Goal: Task Accomplishment & Management: Manage account settings

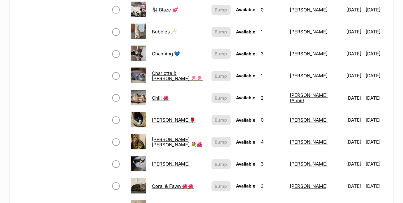
scroll to position [403, 0]
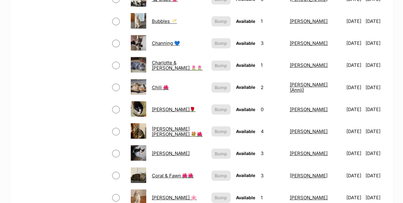
click at [155, 85] on link "Chili 🌺" at bounding box center [160, 88] width 17 height 6
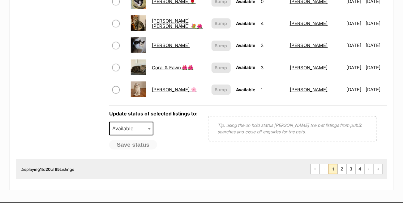
scroll to position [526, 0]
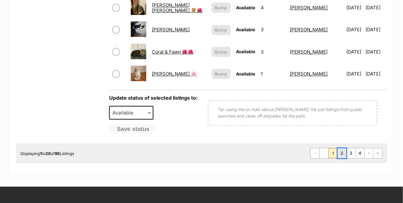
click at [345, 148] on link "2" at bounding box center [342, 153] width 9 height 10
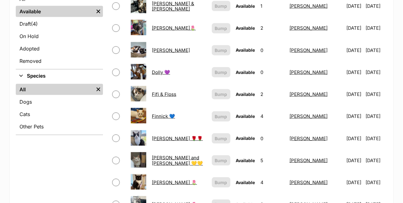
scroll to position [186, 0]
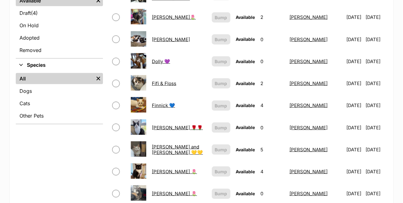
click at [153, 59] on link "Dolly 💜" at bounding box center [161, 62] width 18 height 6
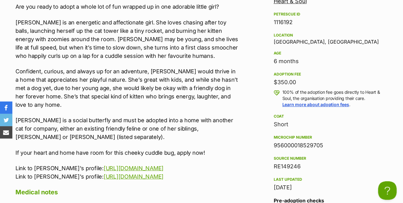
scroll to position [619, 0]
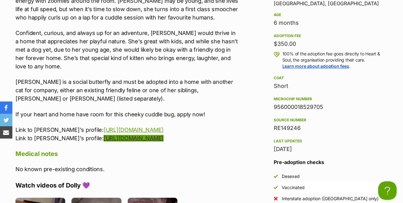
click at [161, 139] on link "https://www.petrescue.com.au/listings/1116114" at bounding box center [134, 138] width 60 height 7
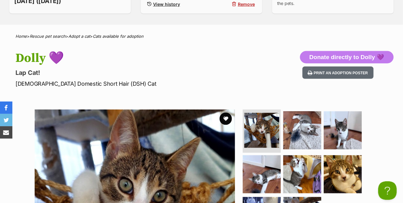
scroll to position [0, 0]
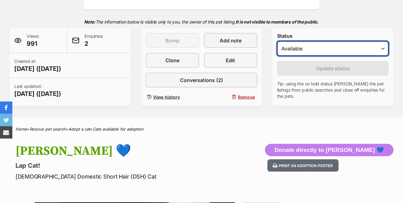
click at [314, 43] on select "Draft - not available as listing has enquires Available On hold Adopted" at bounding box center [333, 48] width 112 height 15
select select "on_hold"
click at [277, 41] on select "Draft - not available as listing has enquires Available On hold Adopted" at bounding box center [333, 48] width 112 height 15
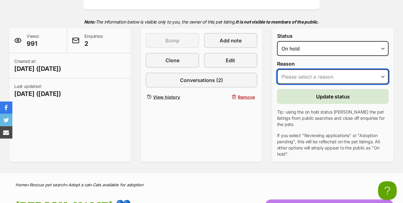
click at [308, 75] on select "Please select a reason Medical reasons Reviewing applications Adoption pending …" at bounding box center [333, 76] width 112 height 15
select select "adoption_pending"
click at [277, 69] on select "Please select a reason Medical reasons Reviewing applications Adoption pending …" at bounding box center [333, 76] width 112 height 15
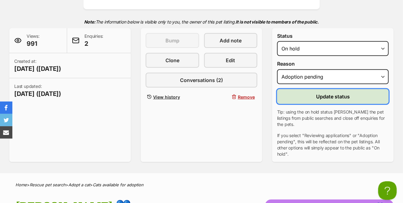
click at [320, 96] on span "Update status" at bounding box center [333, 96] width 34 height 7
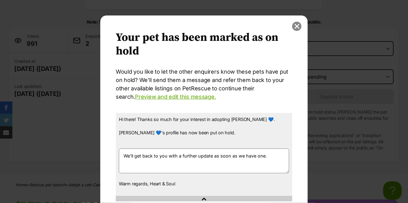
click at [295, 26] on button "close" at bounding box center [296, 26] width 9 height 9
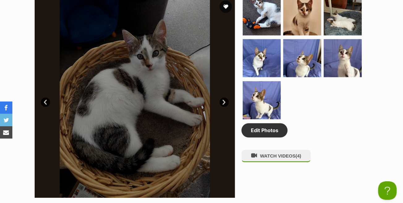
scroll to position [372, 0]
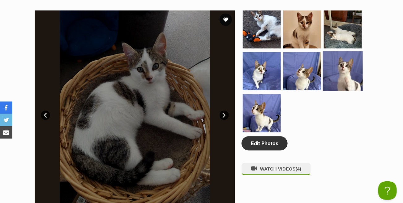
click at [340, 75] on img at bounding box center [343, 71] width 40 height 40
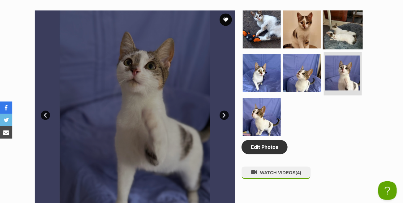
click at [333, 36] on img at bounding box center [343, 29] width 40 height 40
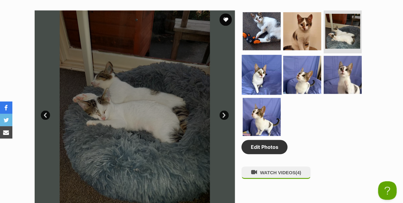
click at [273, 78] on img at bounding box center [262, 75] width 40 height 40
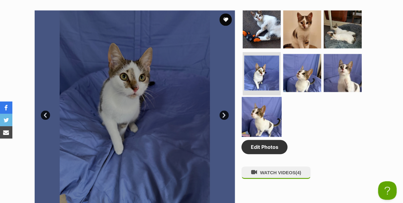
click at [272, 117] on img at bounding box center [262, 117] width 40 height 40
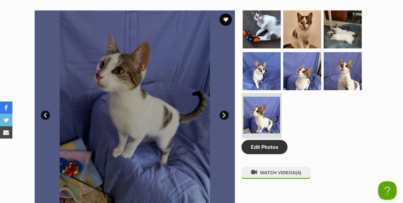
scroll to position [0, 0]
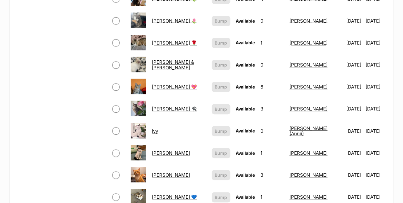
scroll to position [369, 0]
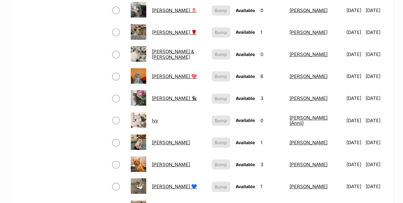
click at [152, 140] on link "Jake" at bounding box center [171, 143] width 38 height 6
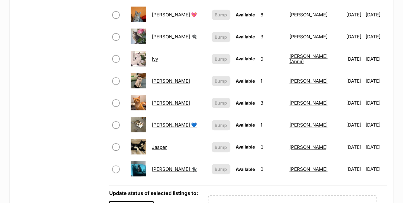
scroll to position [431, 0]
click at [169, 122] on link "[PERSON_NAME] 💙" at bounding box center [174, 125] width 45 height 6
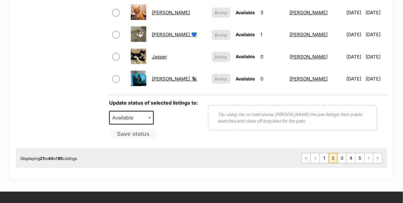
scroll to position [555, 0]
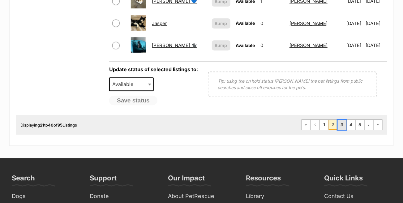
click at [342, 120] on link "3" at bounding box center [342, 125] width 9 height 10
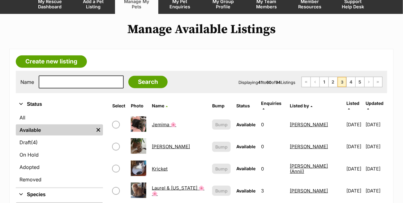
scroll to position [62, 0]
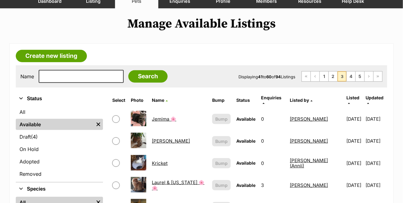
click at [169, 138] on link "[PERSON_NAME]" at bounding box center [171, 141] width 38 height 6
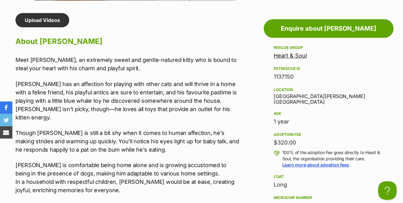
scroll to position [0, 5]
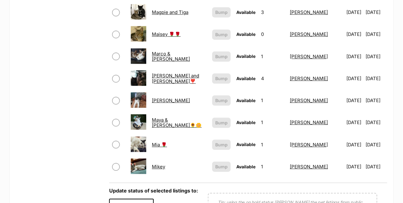
scroll to position [495, 0]
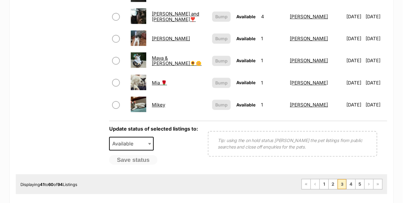
click at [158, 102] on link "Mikey" at bounding box center [158, 105] width 13 height 6
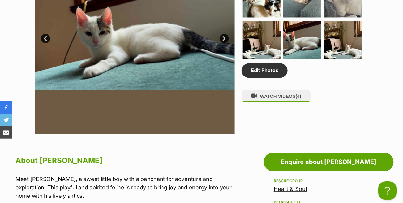
scroll to position [310, 0]
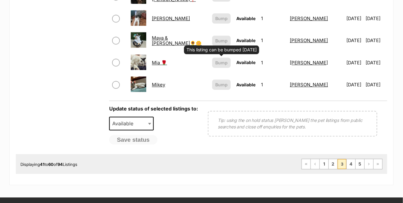
scroll to position [557, 0]
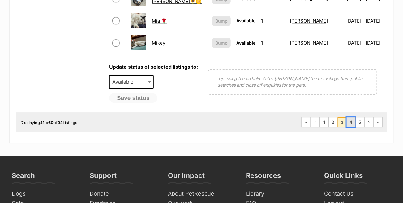
click at [351, 117] on link "4" at bounding box center [351, 122] width 9 height 10
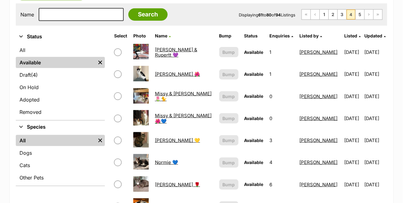
click at [160, 72] on link "[PERSON_NAME] 🌺" at bounding box center [177, 74] width 45 height 6
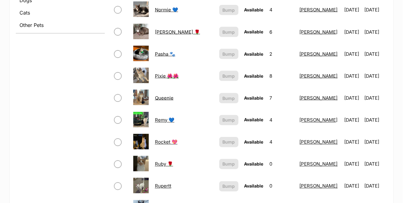
scroll to position [310, 0]
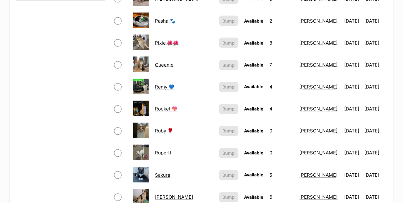
click at [162, 84] on link "Remy 💙" at bounding box center [165, 87] width 20 height 6
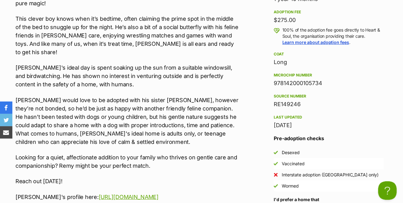
scroll to position [681, 0]
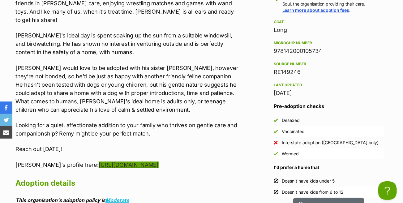
click at [159, 162] on link "https://www.petrescue.com.au/listings/1037618" at bounding box center [129, 165] width 60 height 7
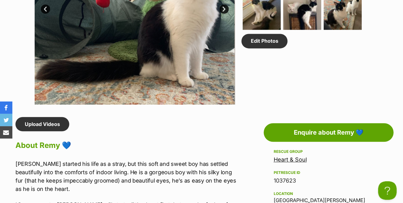
scroll to position [341, 0]
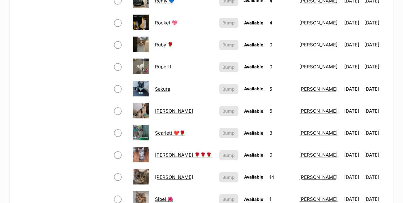
scroll to position [403, 0]
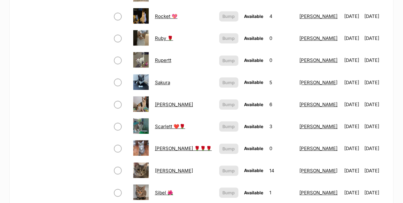
click at [161, 35] on link "Ruby 🌹" at bounding box center [164, 38] width 18 height 6
click at [165, 57] on link "Rupertt" at bounding box center [163, 60] width 16 height 6
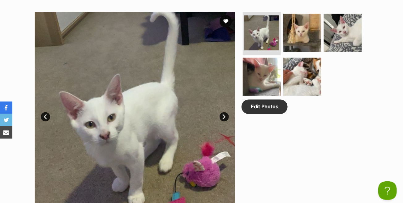
scroll to position [279, 0]
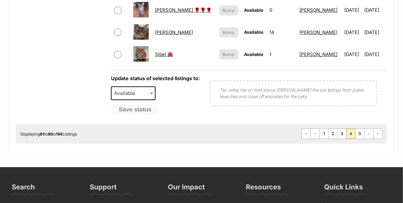
scroll to position [526, 0]
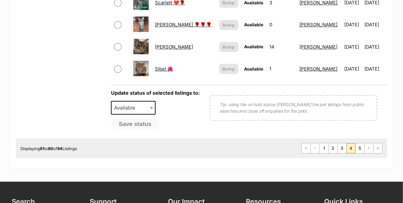
click at [162, 66] on link "Sibel 🌺" at bounding box center [164, 69] width 18 height 6
click at [360, 145] on link "5" at bounding box center [360, 148] width 9 height 10
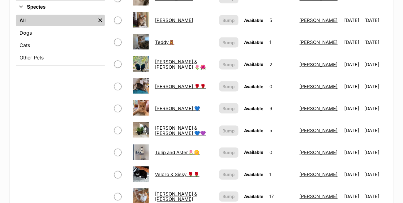
scroll to position [248, 0]
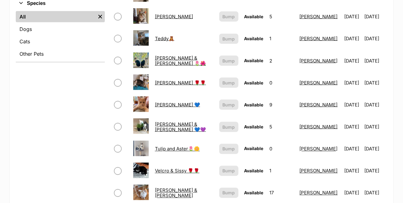
click at [160, 37] on link "Teddy🧸" at bounding box center [165, 39] width 20 height 6
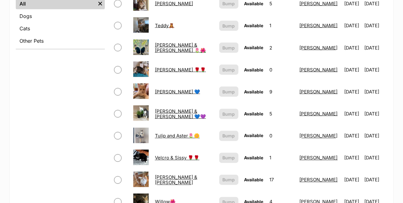
scroll to position [251, 0]
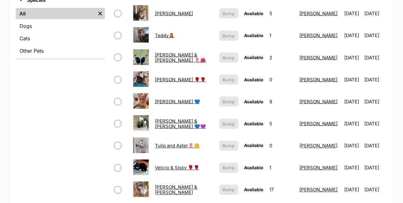
click at [165, 78] on link "[PERSON_NAME] 🌹🌹" at bounding box center [180, 80] width 51 height 6
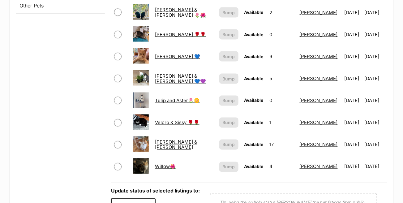
scroll to position [282, 0]
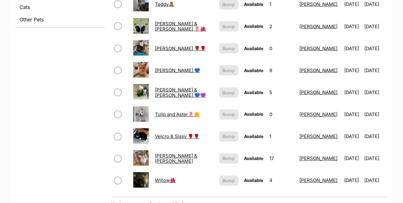
click at [164, 68] on link "[PERSON_NAME] 💙" at bounding box center [177, 71] width 45 height 6
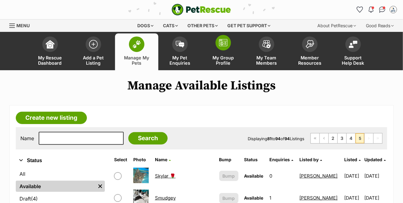
click at [222, 46] on img at bounding box center [223, 42] width 9 height 7
